Goal: Task Accomplishment & Management: Use online tool/utility

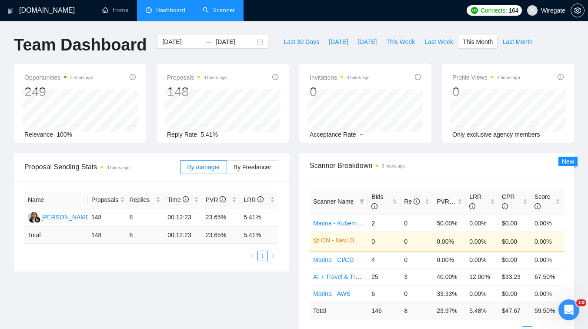
click at [214, 9] on link "Scanner" at bounding box center [219, 10] width 32 height 7
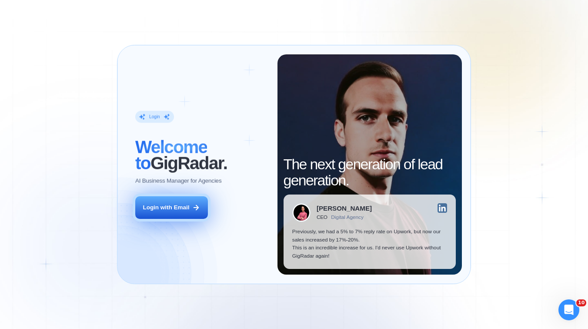
click at [185, 212] on button "Login with Email" at bounding box center [171, 207] width 73 height 23
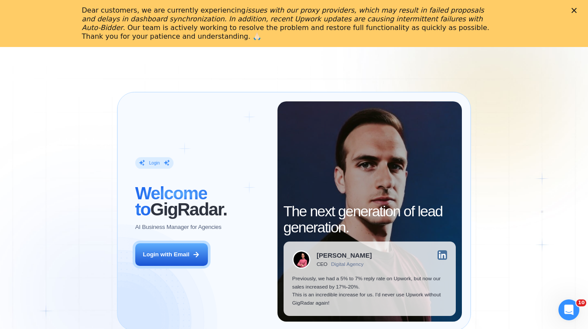
click at [144, 242] on div "Login ‍ Welcome to GigRadar. AI Business Manager for Agencies Login with Email" at bounding box center [201, 211] width 151 height 220
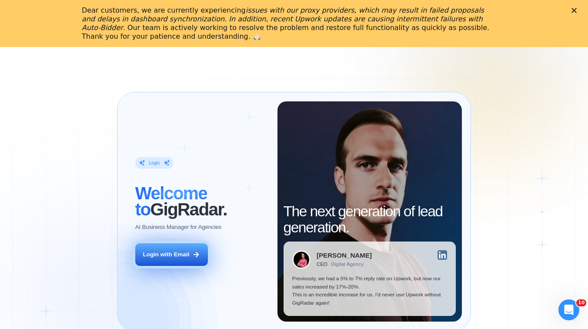
click at [162, 259] on button "Login with Email" at bounding box center [171, 254] width 73 height 23
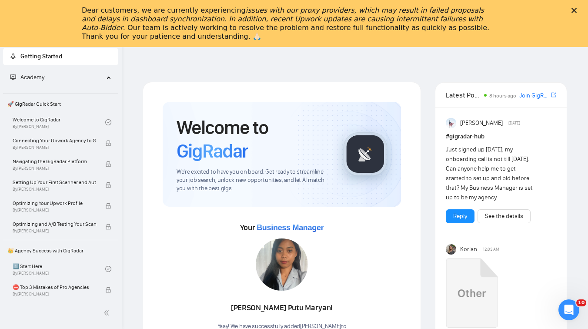
click at [575, 11] on polygon "Close" at bounding box center [573, 10] width 5 height 5
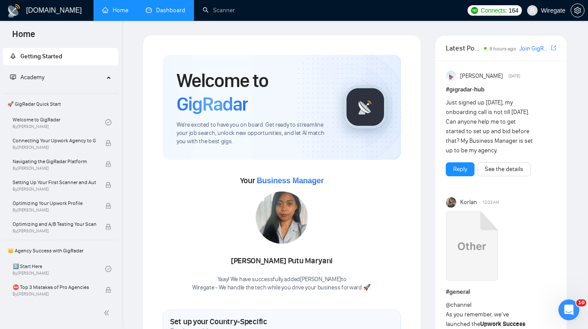
click at [160, 14] on link "Dashboard" at bounding box center [166, 10] width 40 height 7
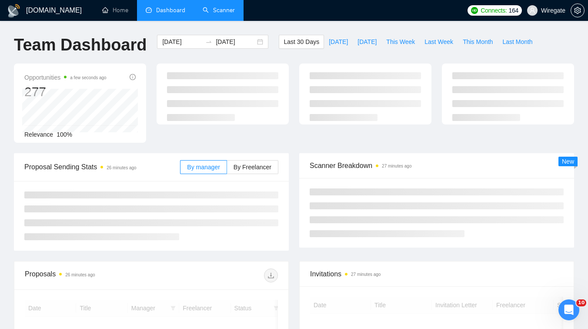
click at [213, 10] on link "Scanner" at bounding box center [219, 10] width 32 height 7
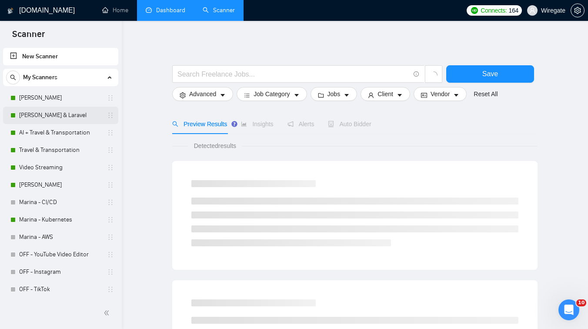
click at [57, 119] on link "[PERSON_NAME] & Laravel" at bounding box center [60, 114] width 83 height 17
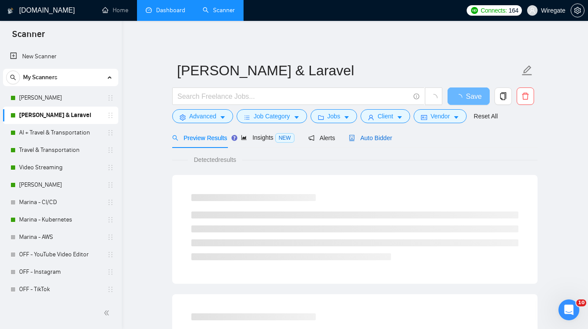
click at [378, 134] on span "Auto Bidder" at bounding box center [370, 137] width 43 height 7
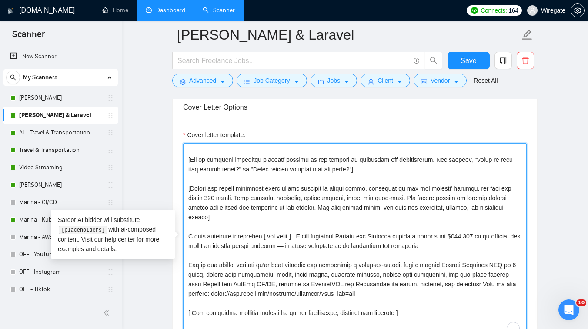
scroll to position [105, 0]
drag, startPoint x: 232, startPoint y: 226, endPoint x: 192, endPoint y: 227, distance: 40.0
click at [192, 227] on textarea "Cover letter template:" at bounding box center [354, 241] width 343 height 196
click at [242, 225] on textarea "Cover letter template:" at bounding box center [354, 241] width 343 height 196
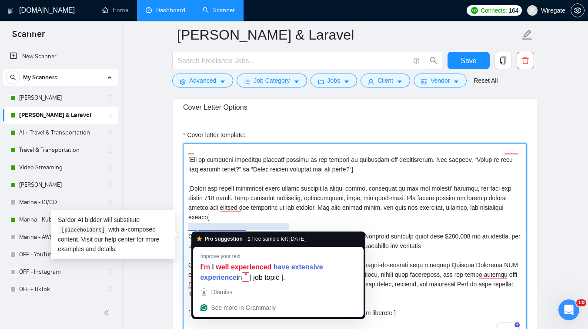
click at [246, 226] on textarea "Cover letter template:" at bounding box center [354, 241] width 343 height 196
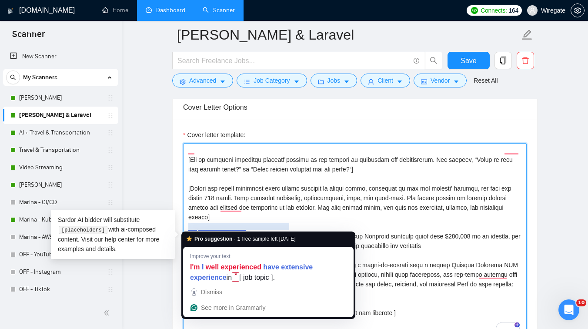
drag, startPoint x: 246, startPoint y: 226, endPoint x: 192, endPoint y: 227, distance: 53.9
click at [192, 227] on textarea "Cover letter template:" at bounding box center [354, 241] width 343 height 196
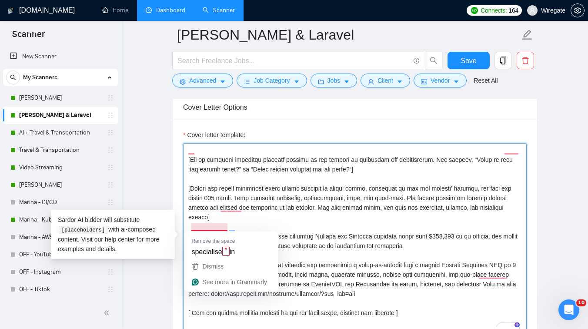
click at [213, 229] on textarea "Cover letter template:" at bounding box center [354, 241] width 343 height 196
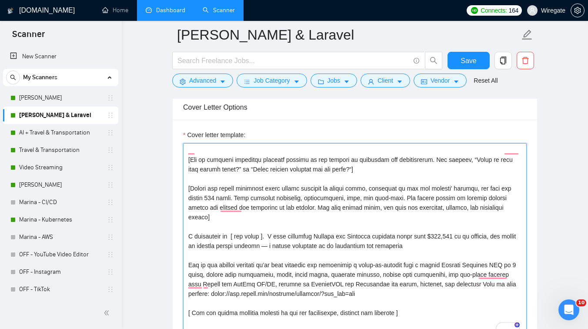
drag, startPoint x: 284, startPoint y: 226, endPoint x: 266, endPoint y: 226, distance: 18.3
click at [266, 226] on textarea "Cover letter template:" at bounding box center [354, 241] width 343 height 196
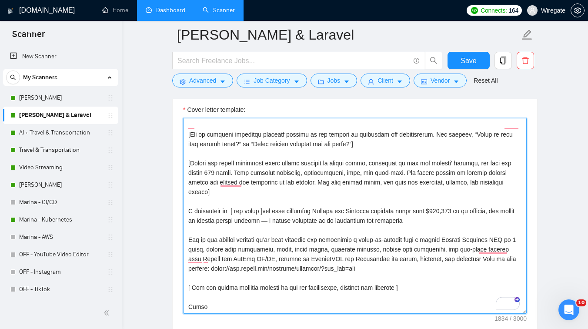
scroll to position [964, 0]
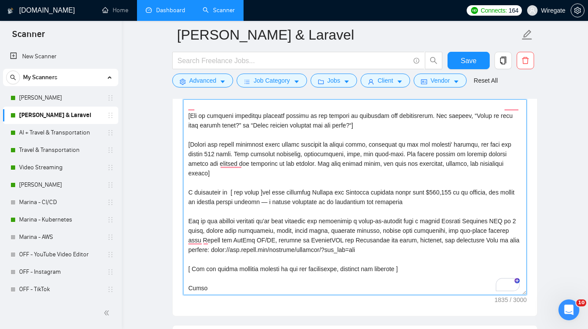
drag, startPoint x: 512, startPoint y: 230, endPoint x: 177, endPoint y: 214, distance: 335.9
click at [177, 214] on div "Cover letter template:" at bounding box center [355, 196] width 364 height 240
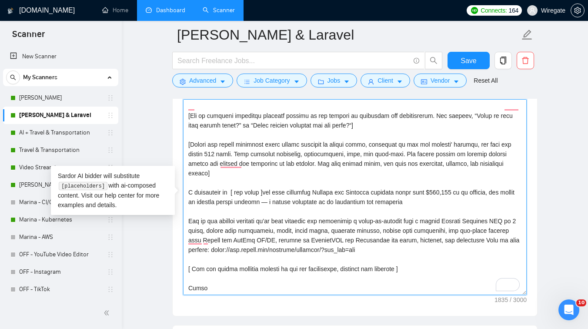
paste textarea "We recently turned an early prototype into a working app in 8 weeks, with user …"
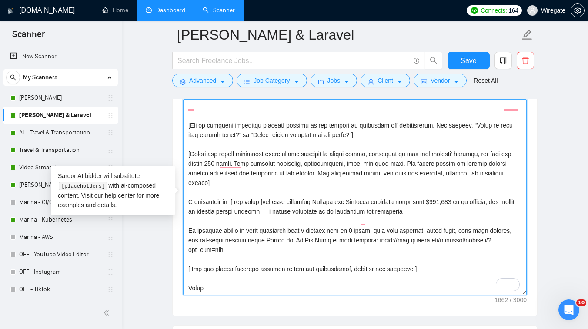
scroll to position [96, 0]
click at [190, 220] on textarea "Cover letter template:" at bounding box center [354, 197] width 343 height 196
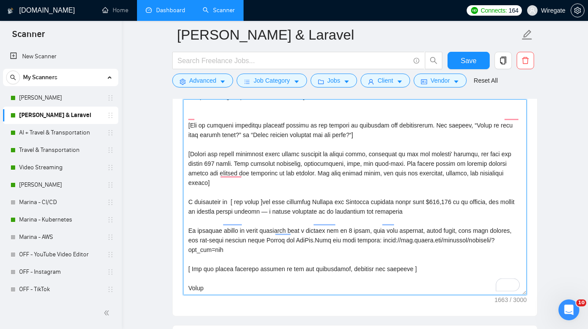
click at [188, 243] on textarea "Cover letter template:" at bounding box center [354, 197] width 343 height 196
click at [346, 231] on textarea "Cover letter template:" at bounding box center [354, 197] width 343 height 196
drag, startPoint x: 360, startPoint y: 231, endPoint x: 348, endPoint y: 231, distance: 12.2
click at [348, 231] on textarea "Cover letter template:" at bounding box center [354, 197] width 343 height 196
click at [371, 233] on textarea "Cover letter template:" at bounding box center [354, 197] width 343 height 196
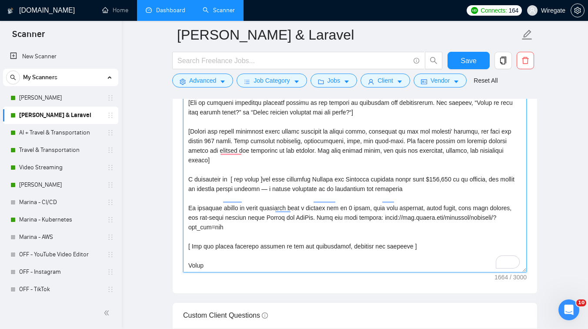
scroll to position [0, 0]
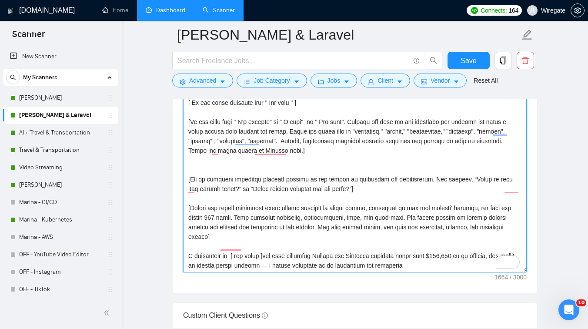
click at [216, 226] on textarea "Cover letter template:" at bounding box center [354, 174] width 343 height 196
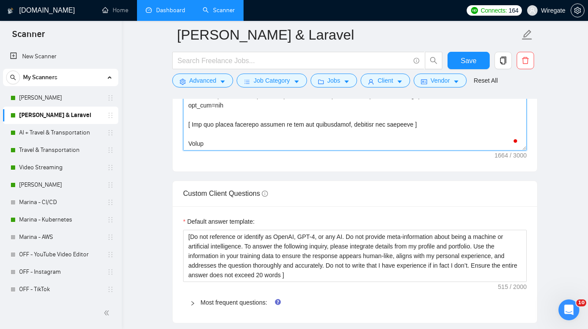
scroll to position [1128, 0]
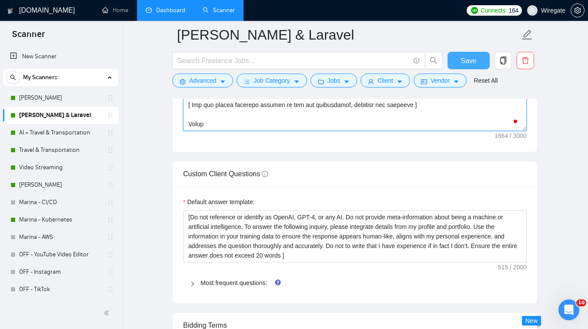
type textarea "[Lorem i dolorsit ametcons adipi eli seddoe't inci ut laboree dolo (ma ali en a…"
click at [459, 61] on button "Save" at bounding box center [468, 60] width 42 height 17
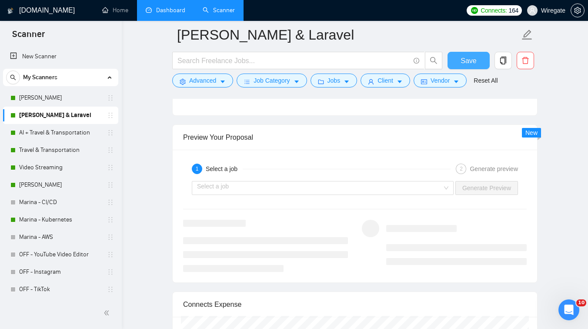
scroll to position [1638, 0]
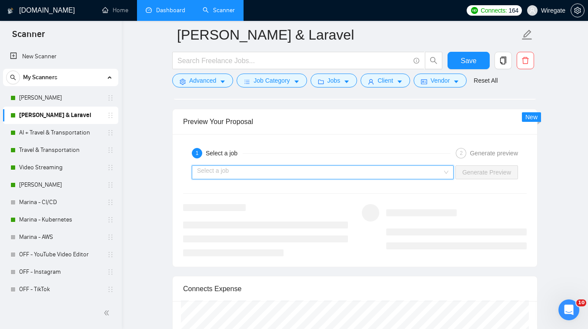
click at [350, 167] on input "search" at bounding box center [319, 172] width 245 height 13
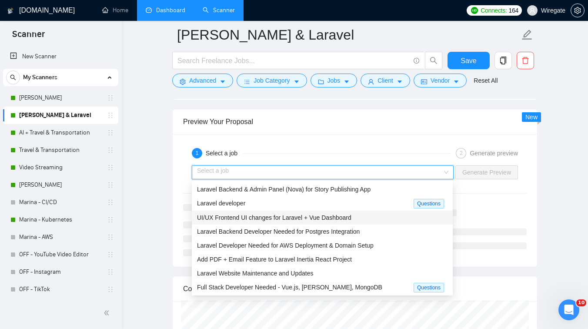
click at [289, 216] on span "UI/UX Frontend UI changes for Laravel + Vue Dashboard" at bounding box center [274, 217] width 154 height 7
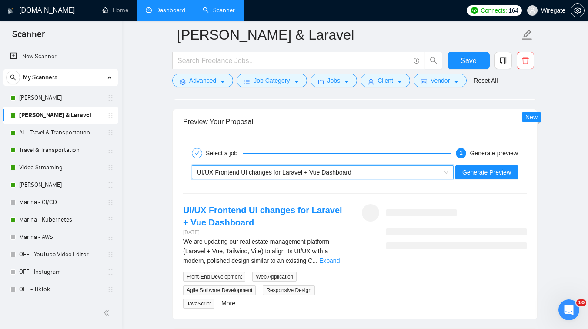
click at [313, 170] on span "UI/UX Frontend UI changes for Laravel + Vue Dashboard" at bounding box center [274, 172] width 154 height 7
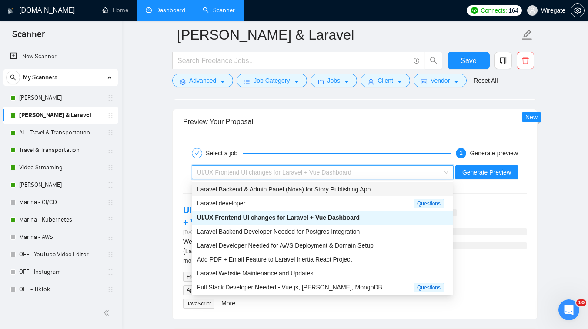
click at [289, 192] on span "Laravel Backend & Admin Panel (Nova) for Story Publishing App" at bounding box center [283, 189] width 173 height 7
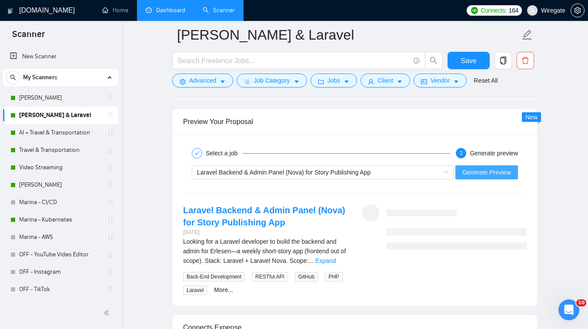
click at [486, 169] on span "Generate Preview" at bounding box center [486, 172] width 49 height 10
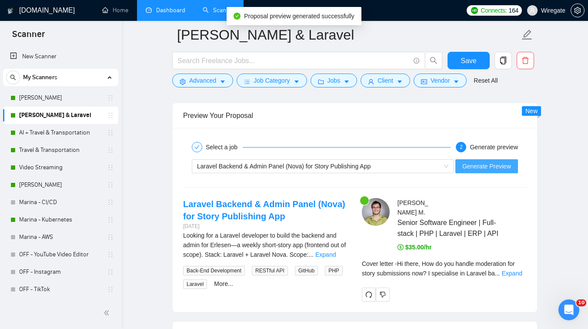
scroll to position [1663, 0]
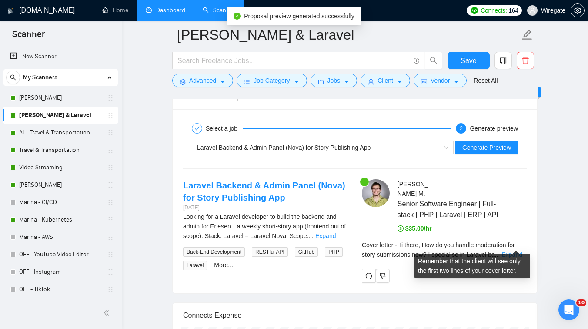
click at [513, 251] on link "Expand" at bounding box center [511, 254] width 20 height 7
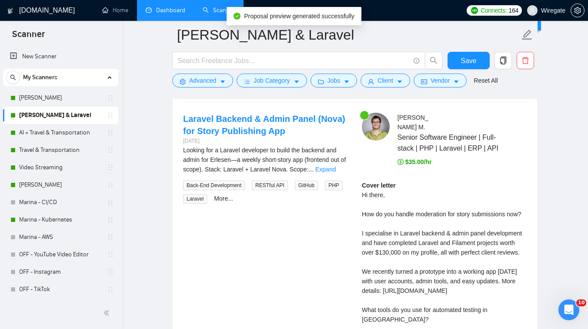
scroll to position [0, 0]
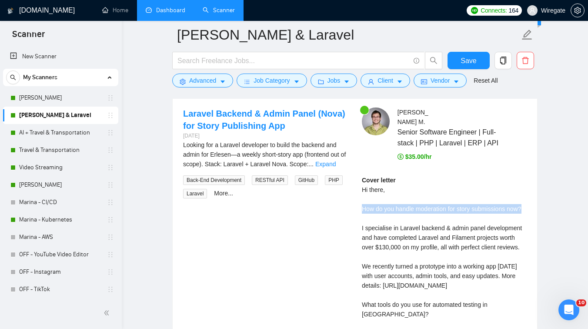
drag, startPoint x: 360, startPoint y: 202, endPoint x: 386, endPoint y: 207, distance: 26.6
click at [386, 207] on div "Pavel M . Senior Software Engineer | Full-stack | PHP | Laravel | ERP | API $35…" at bounding box center [444, 234] width 179 height 254
click at [397, 213] on div "Cover letter Hi there, How do you handle moderation for story submissions now? …" at bounding box center [444, 256] width 165 height 163
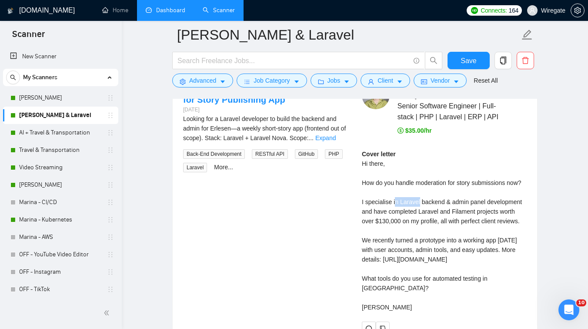
drag, startPoint x: 396, startPoint y: 201, endPoint x: 420, endPoint y: 203, distance: 24.8
click at [420, 203] on div "Cover letter Hi there, How do you handle moderation for story submissions now? …" at bounding box center [444, 230] width 165 height 163
click at [397, 216] on div "Cover letter Hi there, How do you handle moderation for story submissions now? …" at bounding box center [444, 230] width 165 height 163
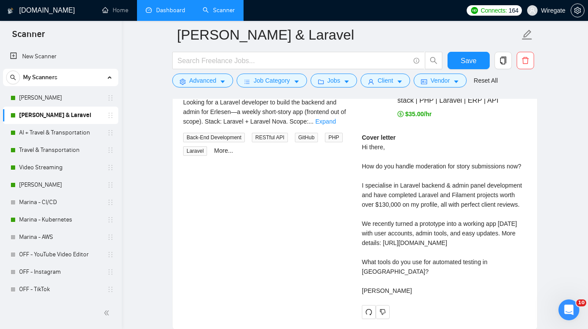
scroll to position [1776, 0]
click at [46, 186] on link "[PERSON_NAME]" at bounding box center [60, 184] width 83 height 17
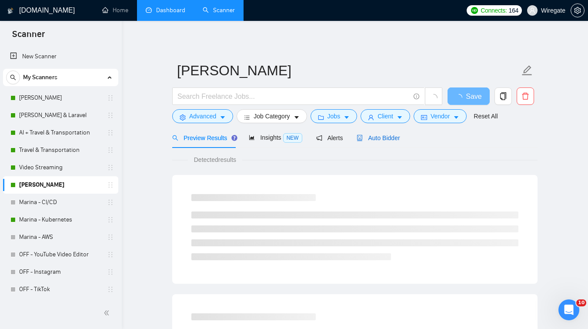
click at [382, 133] on div "Auto Bidder" at bounding box center [377, 138] width 43 height 10
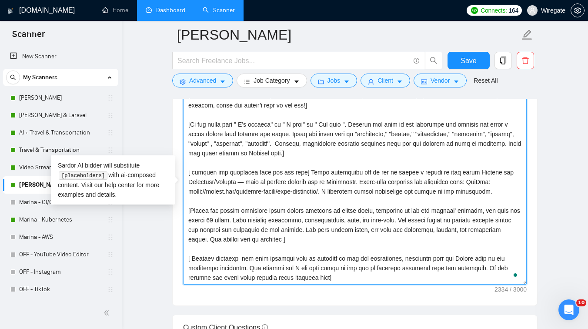
drag, startPoint x: 508, startPoint y: 193, endPoint x: 301, endPoint y: 175, distance: 207.2
click at [301, 175] on textarea "Cover letter template:" at bounding box center [354, 187] width 343 height 196
click at [367, 180] on textarea "Cover letter template:" at bounding box center [354, 187] width 343 height 196
paste textarea "I can set up basic monitoring for you in just a couple of days — using Grafana …"
drag, startPoint x: 367, startPoint y: 180, endPoint x: 302, endPoint y: 172, distance: 65.3
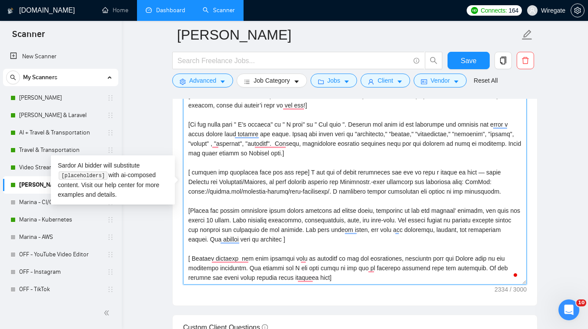
drag, startPoint x: 366, startPoint y: 183, endPoint x: 463, endPoint y: 182, distance: 97.4
click at [463, 182] on textarea "Cover letter template:" at bounding box center [354, 187] width 343 height 196
paste textarea "add ready-made solutions (like"
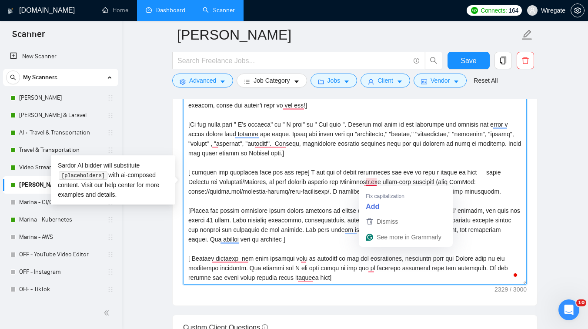
click at [367, 182] on textarea "Cover letter template:" at bounding box center [354, 187] width 343 height 196
click at [366, 182] on textarea "Cover letter template:" at bounding box center [354, 187] width 343 height 196
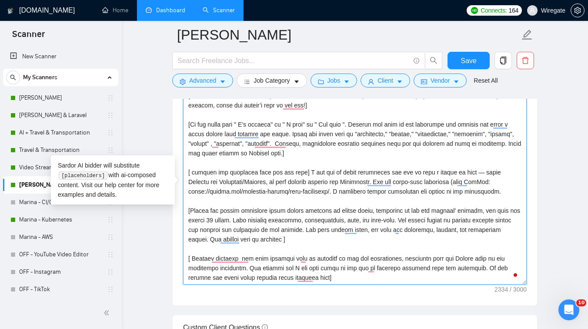
drag, startPoint x: 334, startPoint y: 193, endPoint x: 516, endPoint y: 189, distance: 182.2
click at [516, 189] on textarea "Cover letter template:" at bounding box center [354, 187] width 343 height 196
paste textarea "if needed, and create any custom dashboards and alerts you want."
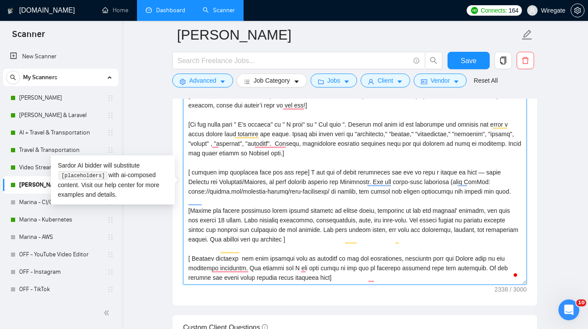
click at [333, 190] on textarea "Cover letter template:" at bounding box center [354, 187] width 343 height 196
type textarea "[Lorem i dolorsit ametcons adipi eli seddoe’t inci ut laboree dolo (ma ali en a…"
click at [333, 211] on textarea "Cover letter template:" at bounding box center [354, 187] width 343 height 196
click at [324, 204] on textarea "Cover letter template:" at bounding box center [354, 187] width 343 height 196
click at [234, 201] on textarea "Cover letter template:" at bounding box center [354, 187] width 343 height 196
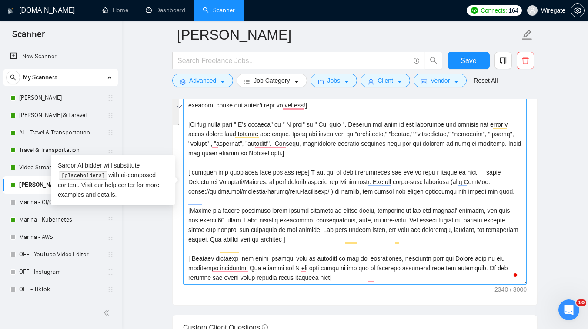
drag, startPoint x: 234, startPoint y: 201, endPoint x: 300, endPoint y: 174, distance: 71.5
click at [300, 174] on textarea "Cover letter template:" at bounding box center [354, 187] width 343 height 196
click at [407, 198] on textarea "Cover letter template:" at bounding box center [354, 187] width 343 height 196
paste textarea "build any custom dashboards and alerts you’d like"
drag, startPoint x: 394, startPoint y: 200, endPoint x: 369, endPoint y: 193, distance: 26.0
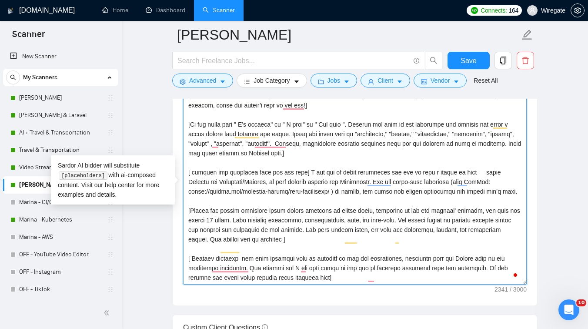
click at [227, 197] on textarea "Cover letter template:" at bounding box center [354, 187] width 343 height 196
paste textarea "Would you like me to show you how this could look for your setup?"
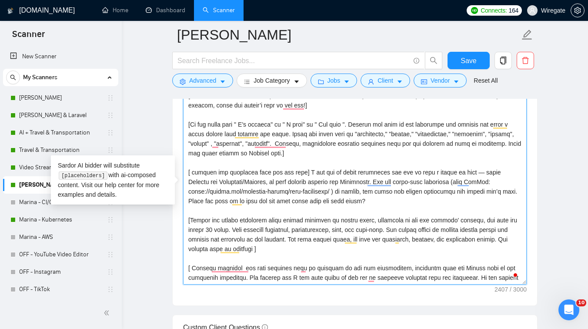
click at [203, 201] on textarea "Cover letter template:" at bounding box center [354, 187] width 343 height 196
click at [307, 200] on textarea "Cover letter template:" at bounding box center [354, 187] width 343 height 196
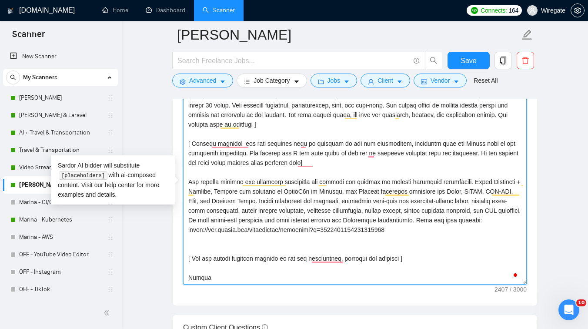
scroll to position [47, 0]
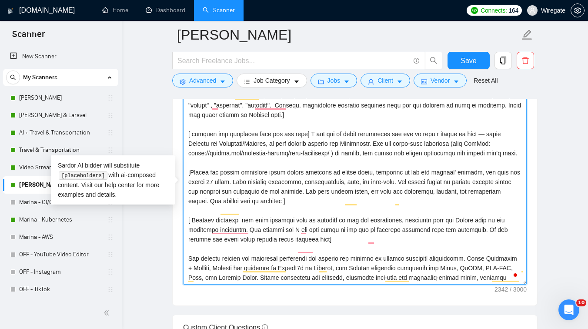
drag, startPoint x: 391, startPoint y: 163, endPoint x: 202, endPoint y: 165, distance: 189.5
type textarea "[Lorem i dolorsit ametcons adipi eli seddoe’t inci ut laboree dolo (ma ali en a…"
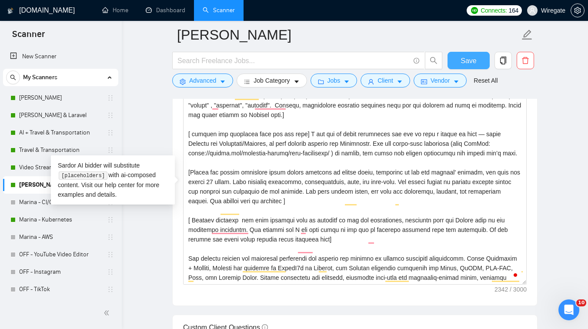
click at [456, 64] on button "Save" at bounding box center [468, 60] width 42 height 17
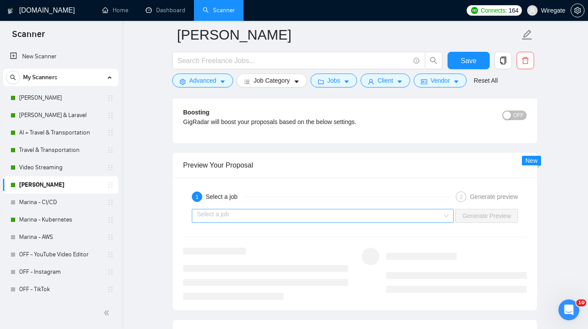
click at [366, 217] on input "search" at bounding box center [319, 215] width 245 height 13
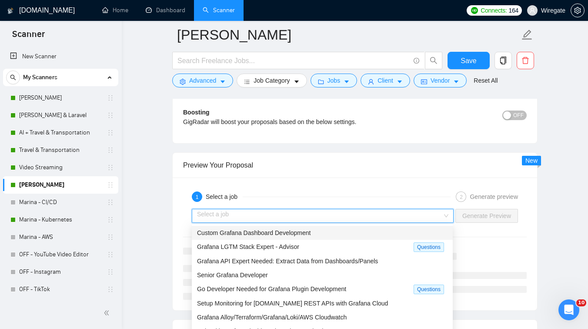
click at [320, 236] on div "Custom Grafana Dashboard Development" at bounding box center [322, 233] width 250 height 10
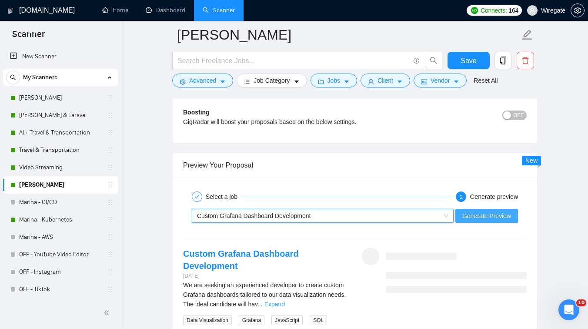
click at [498, 214] on span "Generate Preview" at bounding box center [486, 216] width 49 height 10
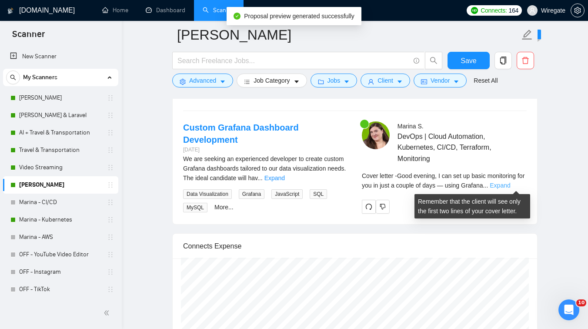
click at [508, 186] on link "Expand" at bounding box center [499, 185] width 20 height 7
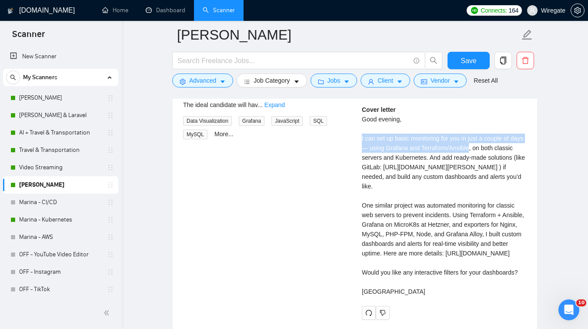
drag, startPoint x: 361, startPoint y: 137, endPoint x: 486, endPoint y: 147, distance: 125.1
click at [486, 147] on div "[PERSON_NAME] DevOps | Cloud Automation, Kubernetes, CI/CD, Terraform, Monitori…" at bounding box center [444, 183] width 179 height 271
click at [344, 193] on div "Custom Grafana Dashboard Development [DATE] We are seeking an experienced devel…" at bounding box center [354, 183] width 357 height 271
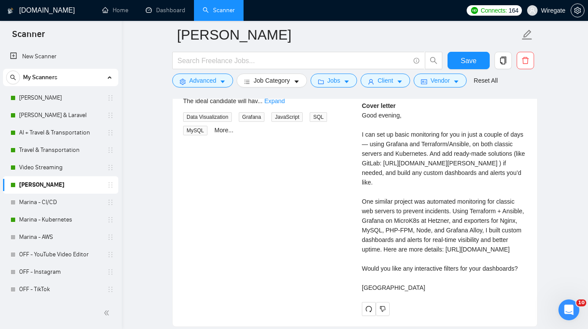
scroll to position [1817, 0]
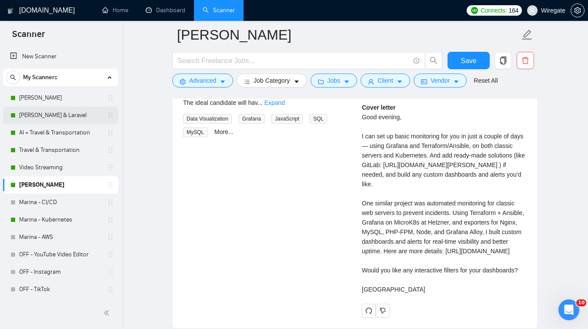
click at [56, 114] on link "[PERSON_NAME] & Laravel" at bounding box center [60, 114] width 83 height 17
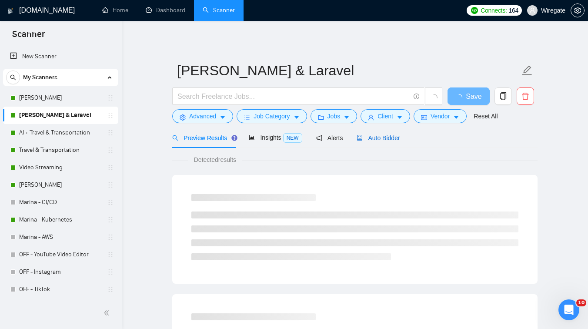
click at [377, 141] on span "Auto Bidder" at bounding box center [377, 137] width 43 height 7
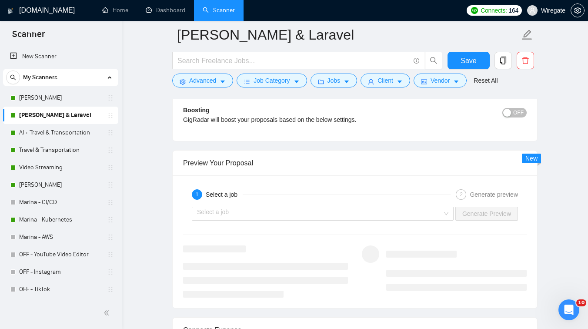
scroll to position [1626, 0]
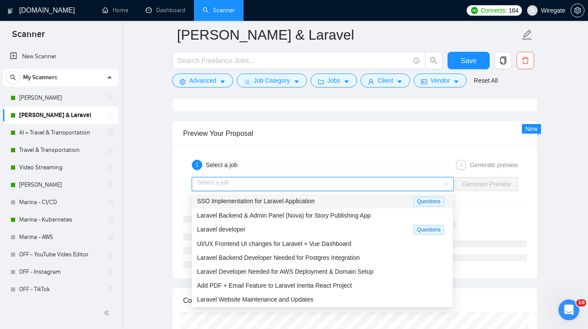
click at [282, 184] on input "search" at bounding box center [319, 183] width 245 height 13
click at [279, 211] on div "Laravel Backend & Admin Panel (Nova) for Story Publishing App" at bounding box center [322, 215] width 250 height 10
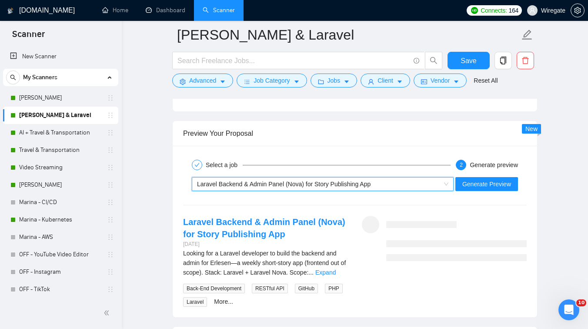
click at [329, 186] on span "Laravel Backend & Admin Panel (Nova) for Story Publishing App" at bounding box center [283, 183] width 173 height 7
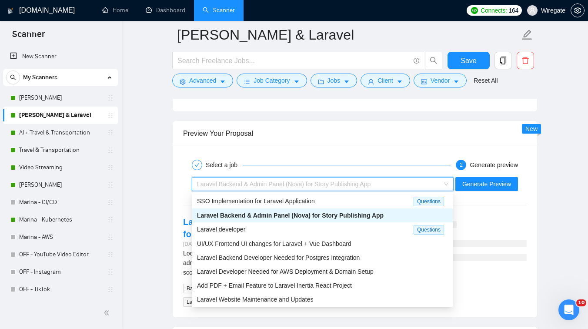
click at [372, 133] on div "Preview Your Proposal" at bounding box center [354, 133] width 343 height 25
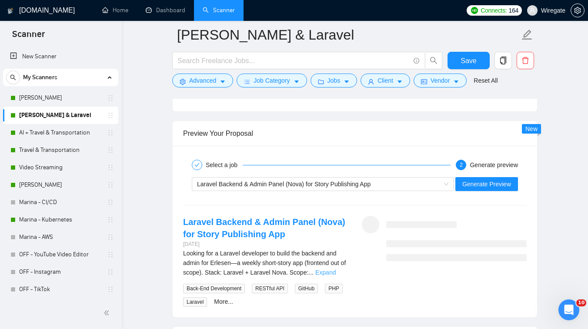
click at [336, 274] on link "Expand" at bounding box center [325, 272] width 20 height 7
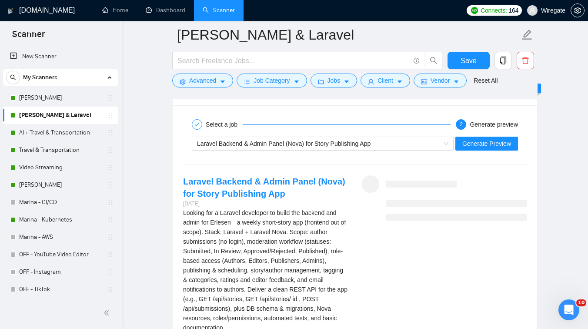
scroll to position [1661, 0]
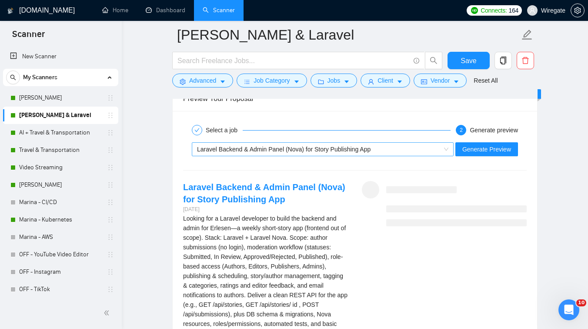
click at [296, 151] on span "Laravel Backend & Admin Panel (Nova) for Story Publishing App" at bounding box center [283, 149] width 173 height 7
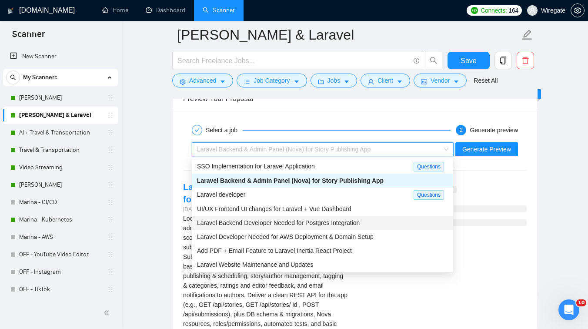
click at [300, 223] on span "Laravel Backend Developer Needed for Postgres Integration" at bounding box center [278, 222] width 163 height 7
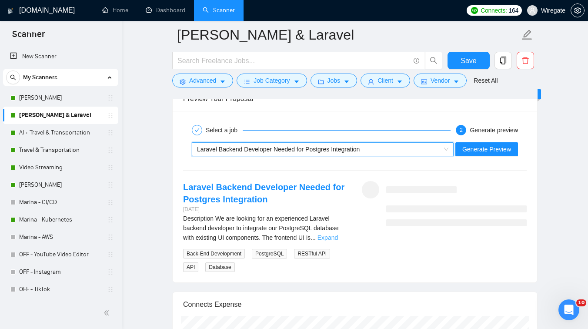
click at [328, 237] on link "Expand" at bounding box center [327, 237] width 20 height 7
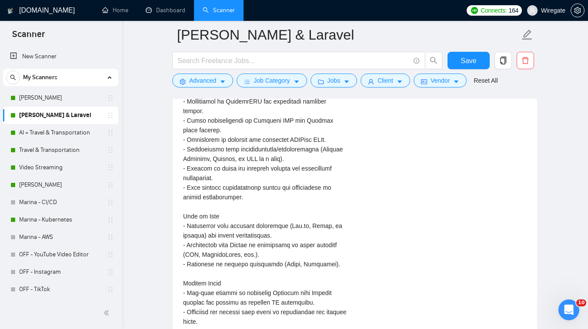
scroll to position [2002, 0]
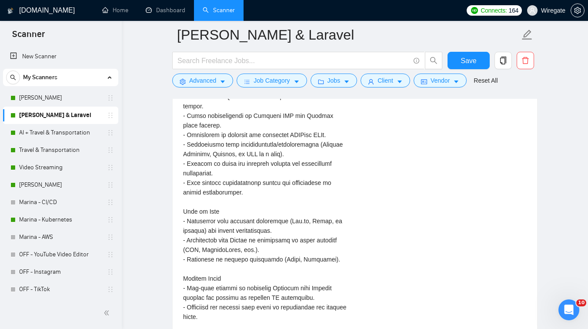
drag, startPoint x: 206, startPoint y: 225, endPoint x: 244, endPoint y: 241, distance: 40.9
click at [244, 241] on div "Description\aWe are looking for an experienced Laravel backend developer to int…" at bounding box center [265, 125] width 165 height 507
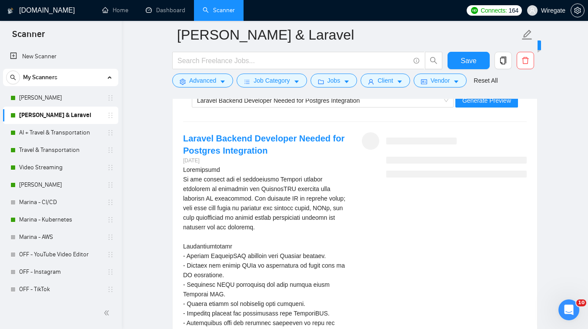
scroll to position [1606, 0]
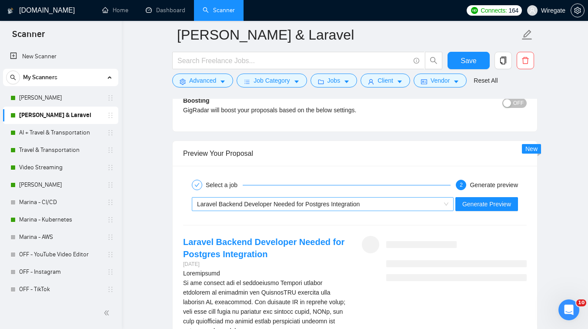
click at [228, 204] on span "Laravel Backend Developer Needed for Postgres Integration" at bounding box center [278, 203] width 163 height 7
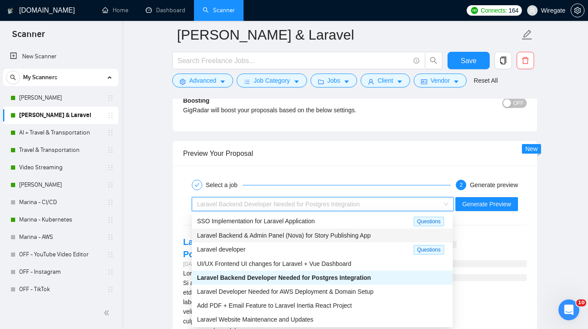
click at [243, 237] on span "Laravel Backend & Admin Panel (Nova) for Story Publishing App" at bounding box center [283, 235] width 173 height 7
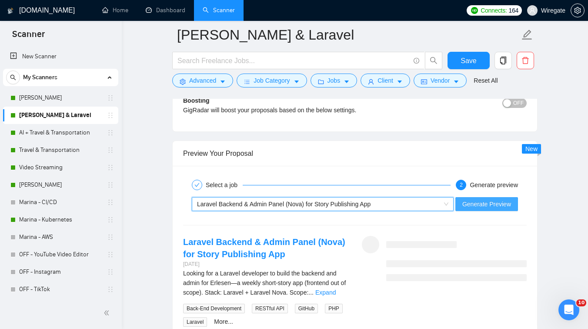
click at [480, 204] on span "Generate Preview" at bounding box center [486, 204] width 49 height 10
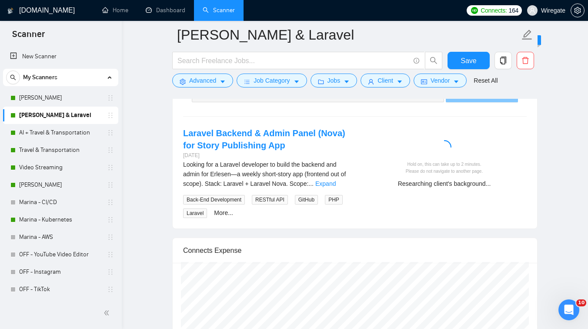
scroll to position [1723, 0]
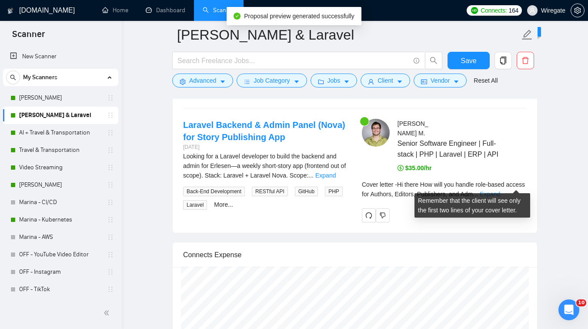
click at [500, 190] on link "Expand" at bounding box center [489, 193] width 20 height 7
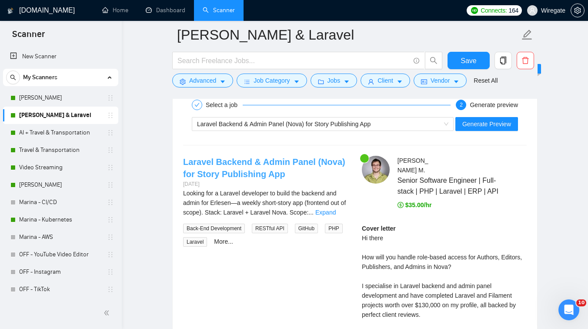
scroll to position [1660, 0]
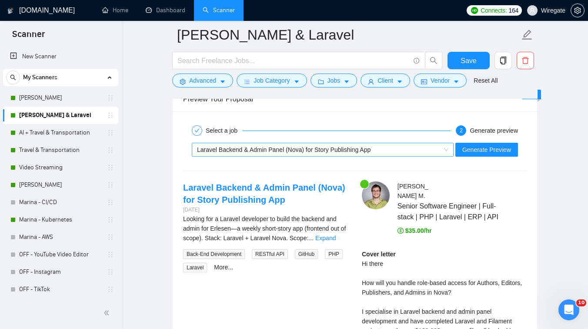
click at [270, 147] on span "Laravel Backend & Admin Panel (Nova) for Story Publishing App" at bounding box center [283, 149] width 173 height 7
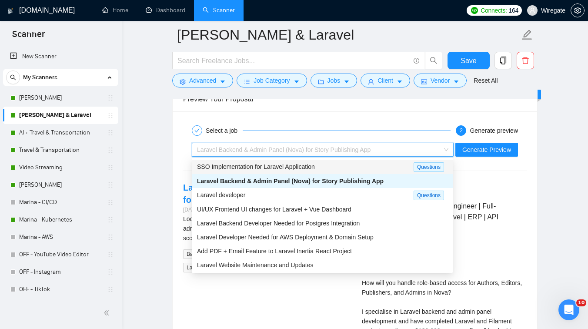
click at [320, 120] on div "Select a job 2 Generate preview Laravel Backend & Admin Panel (Nova) for Story …" at bounding box center [355, 292] width 364 height 363
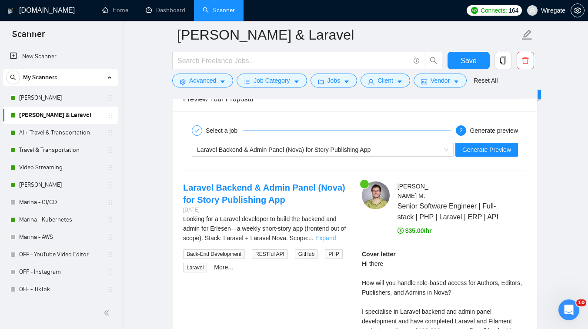
click at [334, 239] on link "Expand" at bounding box center [325, 237] width 20 height 7
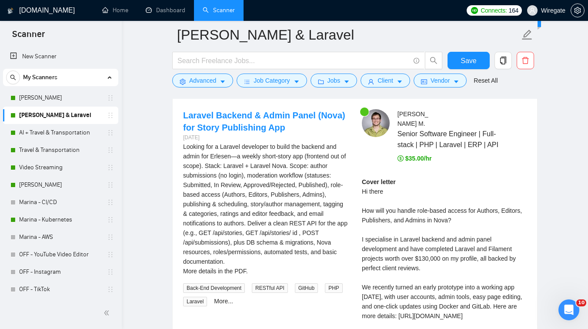
scroll to position [1735, 0]
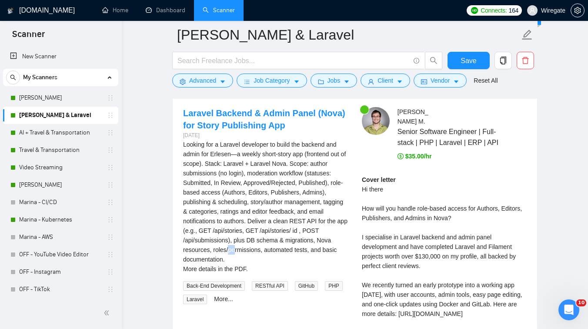
drag, startPoint x: 229, startPoint y: 249, endPoint x: 238, endPoint y: 249, distance: 8.7
click at [238, 249] on div "Looking for a Laravel developer to build the backend and admin for Erlesen—a we…" at bounding box center [265, 207] width 165 height 134
click at [213, 255] on div "Looking for a Laravel developer to build the backend and admin for Erlesen—a we…" at bounding box center [265, 207] width 165 height 134
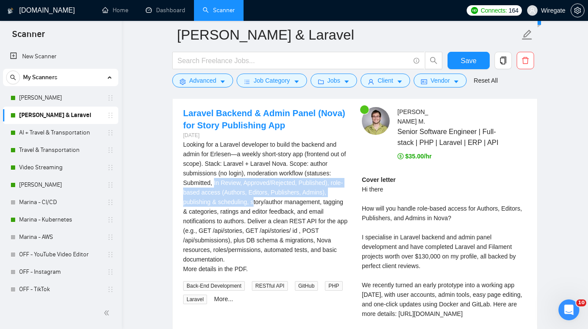
drag, startPoint x: 216, startPoint y: 185, endPoint x: 256, endPoint y: 197, distance: 41.9
click at [256, 197] on div "Looking for a Laravel developer to build the backend and admin for Erlesen—a we…" at bounding box center [265, 207] width 165 height 134
click at [274, 200] on div "Looking for a Laravel developer to build the backend and admin for Erlesen—a we…" at bounding box center [265, 207] width 165 height 134
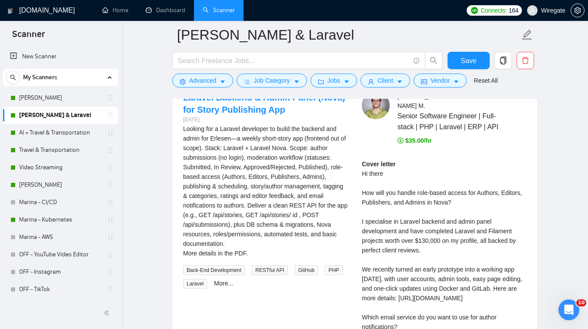
scroll to position [1727, 0]
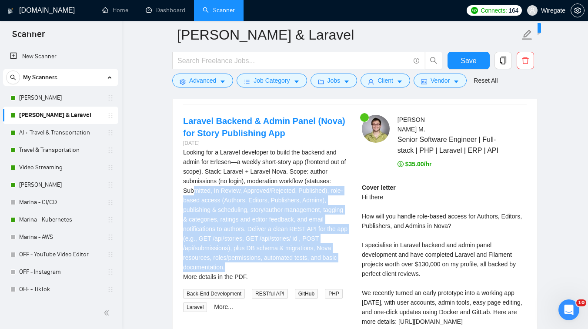
drag, startPoint x: 228, startPoint y: 267, endPoint x: 196, endPoint y: 188, distance: 85.0
click at [196, 188] on div "Looking for a Laravel developer to build the backend and admin for Erlesen—a we…" at bounding box center [265, 214] width 165 height 134
click at [260, 177] on div "Looking for a Laravel developer to build the backend and admin for Erlesen—a we…" at bounding box center [265, 214] width 165 height 134
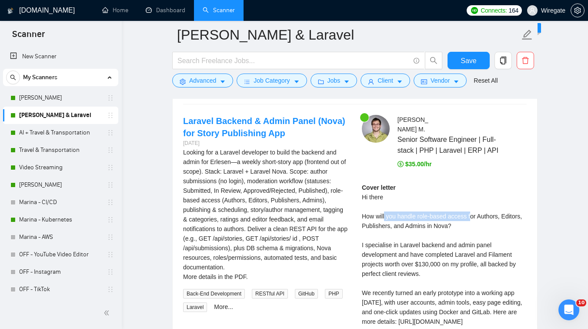
drag, startPoint x: 384, startPoint y: 206, endPoint x: 473, endPoint y: 203, distance: 89.2
click at [473, 203] on div "Cover letter Hi there How will you handle role-based access for Authors, Editor…" at bounding box center [444, 278] width 165 height 191
click at [409, 216] on div "Cover letter Hi there How will you handle role-based access for Authors, Editor…" at bounding box center [444, 278] width 165 height 191
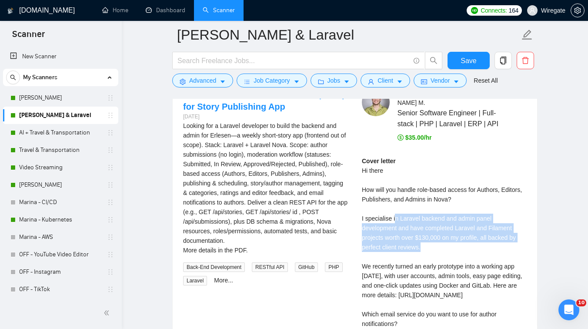
drag, startPoint x: 396, startPoint y: 208, endPoint x: 434, endPoint y: 234, distance: 46.3
click at [434, 234] on div "Cover letter Hi there How will you handle role-based access for Authors, Editor…" at bounding box center [444, 251] width 165 height 191
click at [385, 259] on div "Cover letter Hi there How will you handle role-based access for Authors, Editor…" at bounding box center [444, 251] width 165 height 191
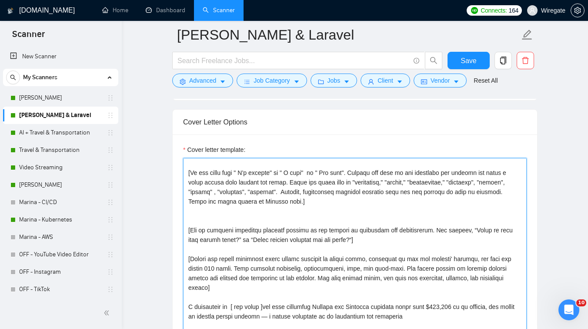
scroll to position [30, 0]
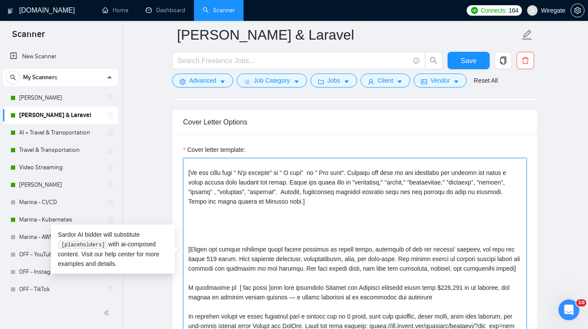
drag, startPoint x: 381, startPoint y: 251, endPoint x: 153, endPoint y: 237, distance: 229.1
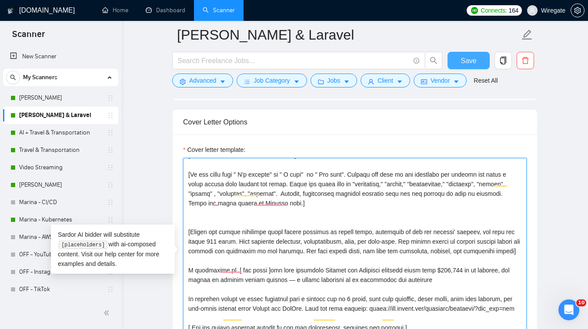
type textarea "[Lorem i dolorsit ametcons adipi eli seddoe't inci ut laboree dolo (ma ali en a…"
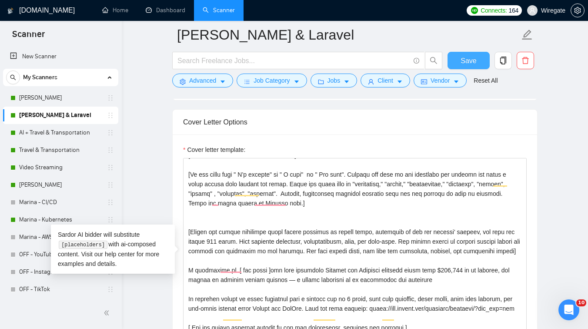
click at [474, 60] on span "Save" at bounding box center [468, 60] width 16 height 11
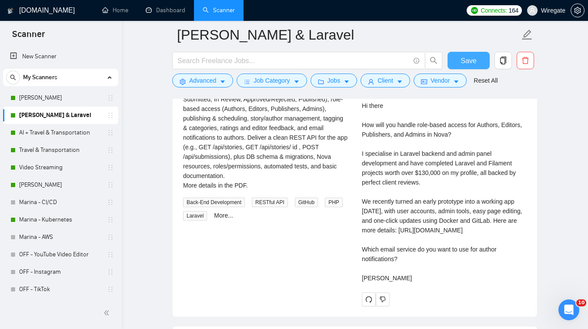
scroll to position [1816, 0]
